Goal: Information Seeking & Learning: Learn about a topic

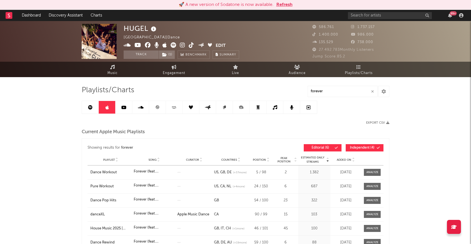
click at [283, 2] on button "Refresh" at bounding box center [285, 4] width 16 height 7
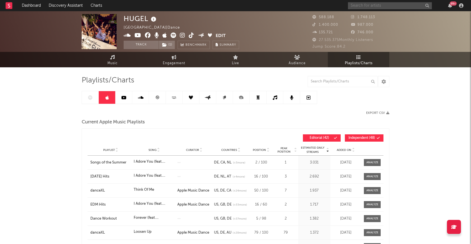
click at [355, 3] on input "text" at bounding box center [390, 5] width 84 height 7
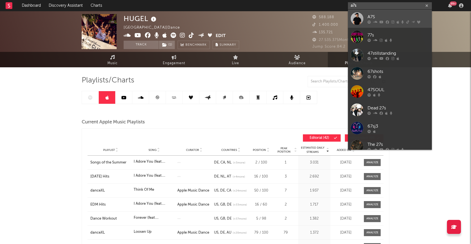
type input "a7s"
click at [357, 19] on div at bounding box center [357, 18] width 13 height 13
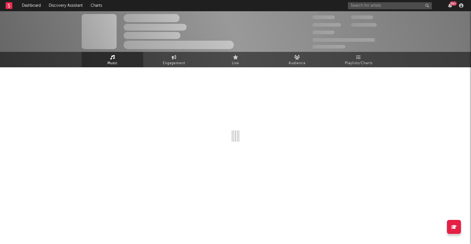
select select "6m"
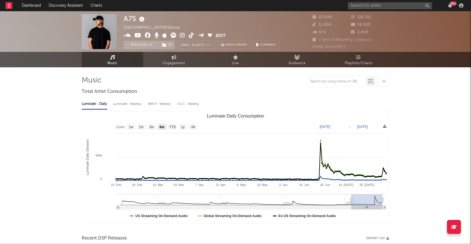
select select "6m"
click at [366, 55] on link "Playlists/Charts" at bounding box center [359, 59] width 62 height 15
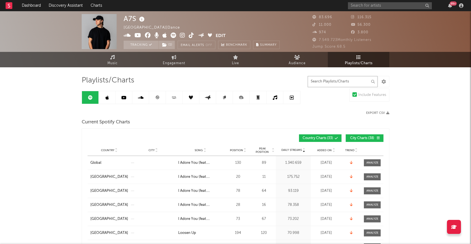
click at [328, 81] on input "text" at bounding box center [343, 81] width 70 height 11
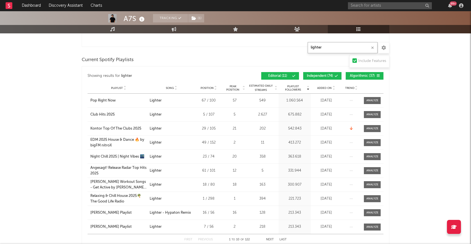
scroll to position [141, 0]
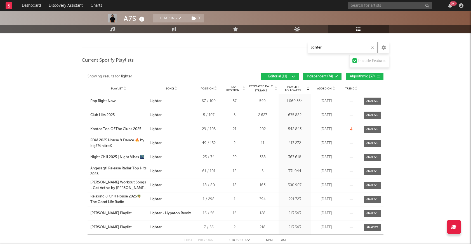
type input "lighter"
click at [325, 78] on span "Independent ( 74 )" at bounding box center [320, 76] width 26 height 3
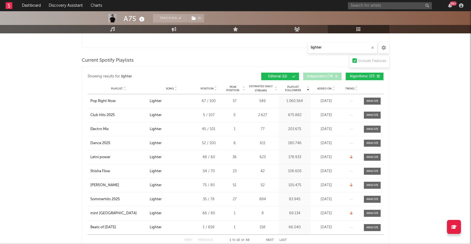
click at [358, 76] on span "Algorithmic ( 37 )" at bounding box center [363, 76] width 26 height 3
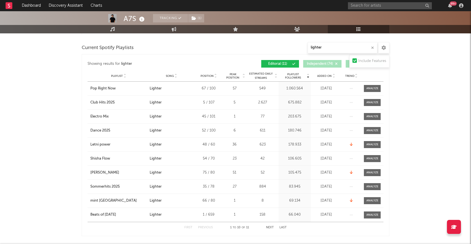
scroll to position [155, 0]
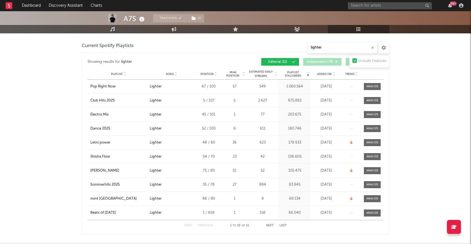
click at [276, 226] on div "First Previous 1 to 10 of 11 Next Last" at bounding box center [235, 225] width 102 height 11
click at [271, 223] on div "First Previous 1 to 10 of 11 Next Last" at bounding box center [235, 225] width 102 height 11
click at [271, 225] on button "Next" at bounding box center [270, 225] width 8 height 3
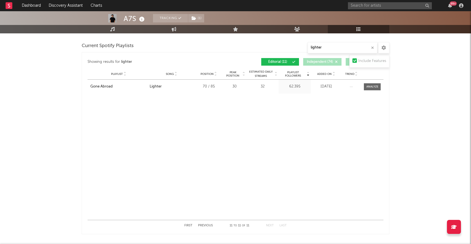
click at [188, 226] on button "First" at bounding box center [188, 225] width 8 height 3
